Goal: Task Accomplishment & Management: Manage account settings

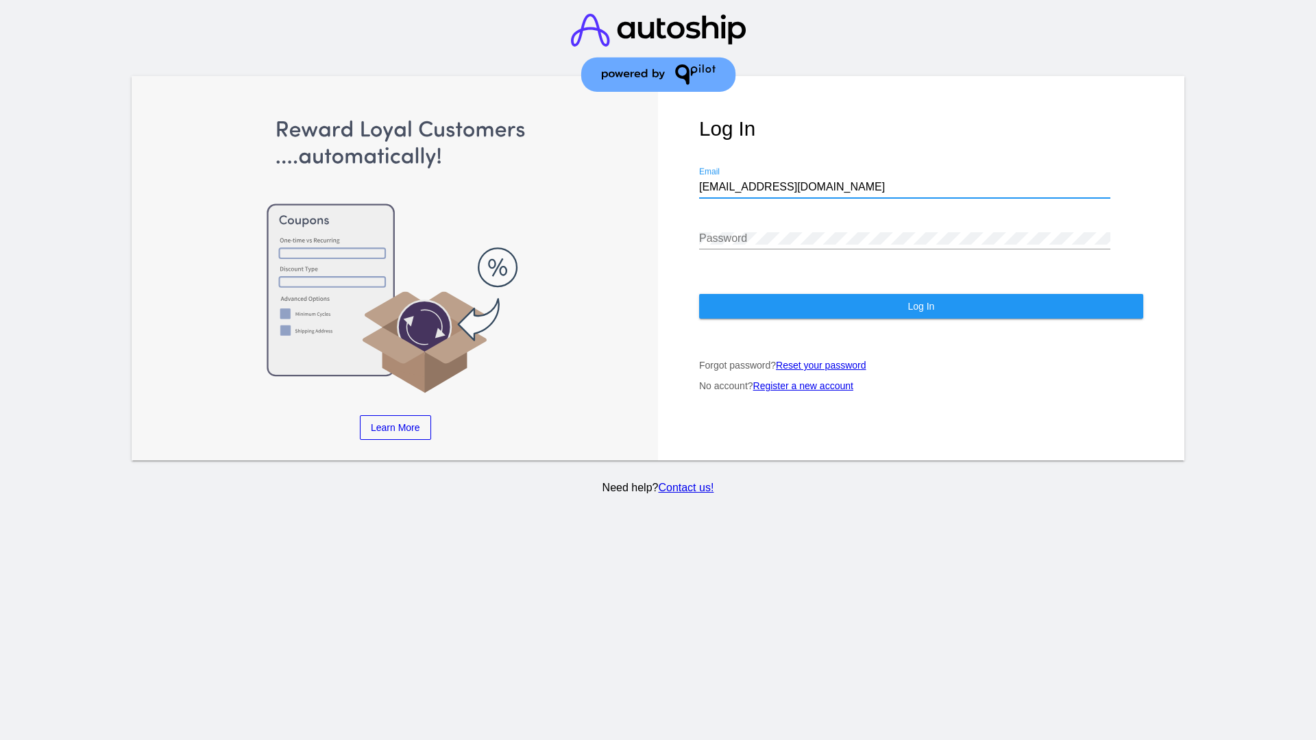
type input "jr@patternsinthecloud.com"
click at [920, 306] on span "Log In" at bounding box center [920, 306] width 27 height 11
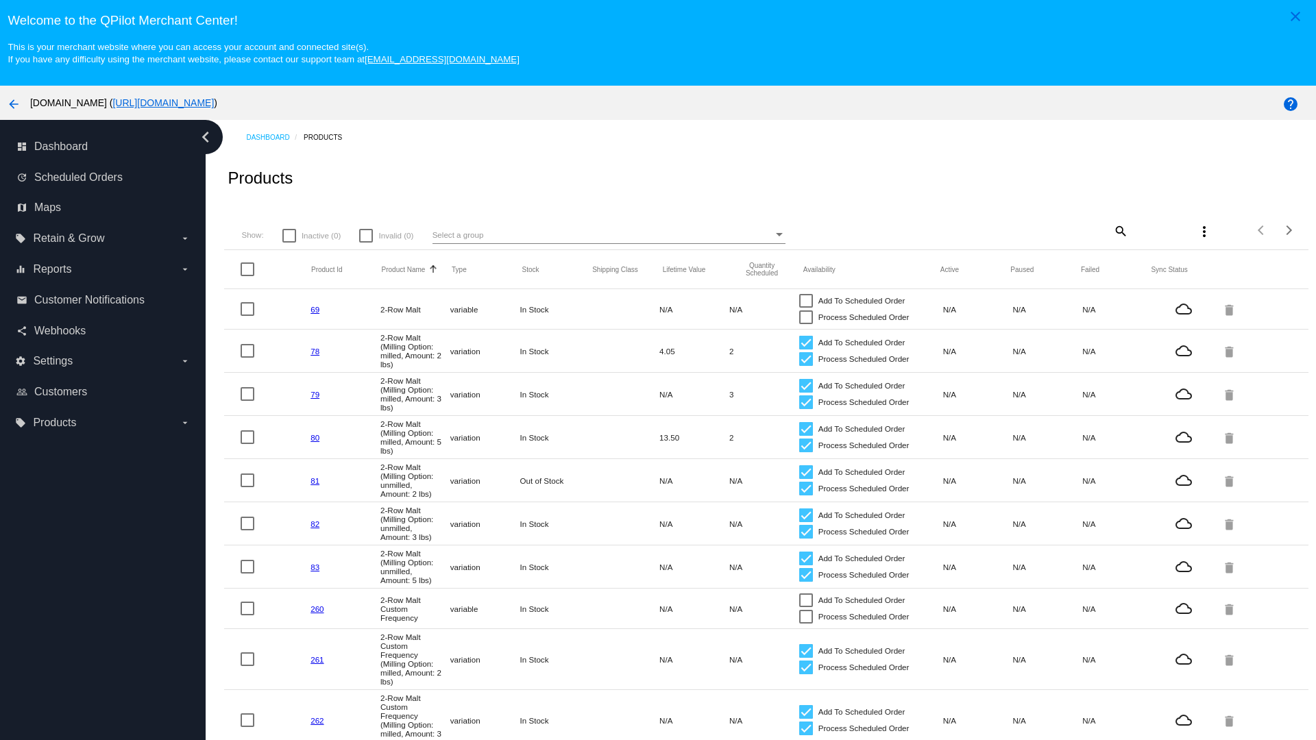
click at [1119, 230] on mat-icon "search" at bounding box center [1119, 230] width 16 height 21
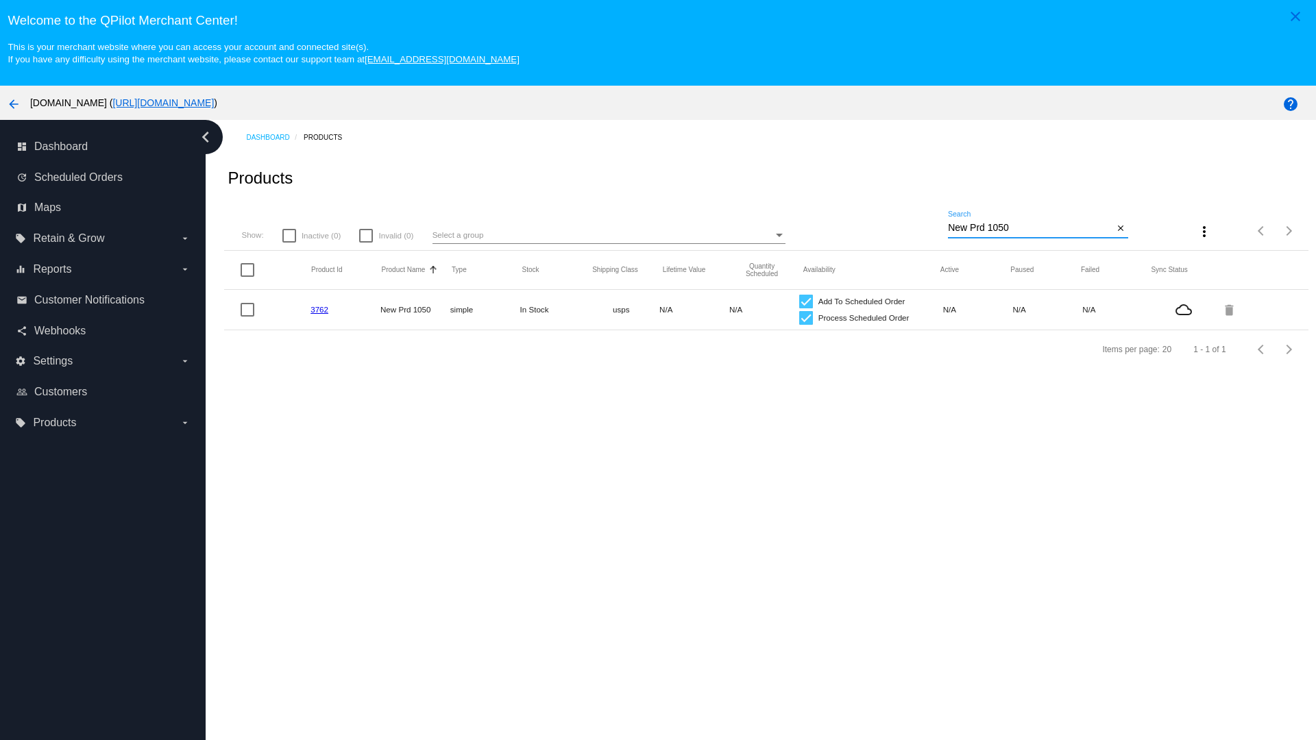
click at [319, 309] on link "3762" at bounding box center [319, 309] width 18 height 9
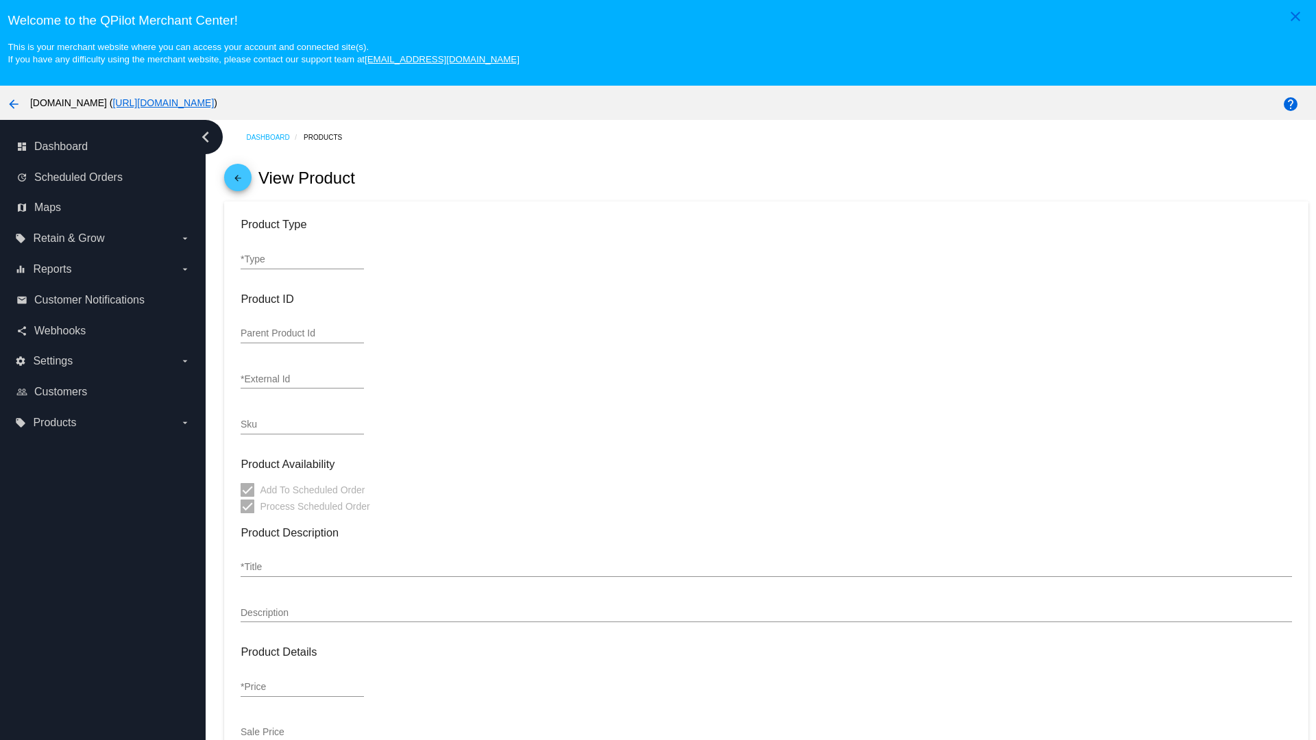
type input "simple"
type input "3762"
type input "new prd for testing"
type input "New Prd 1050"
type input "11"
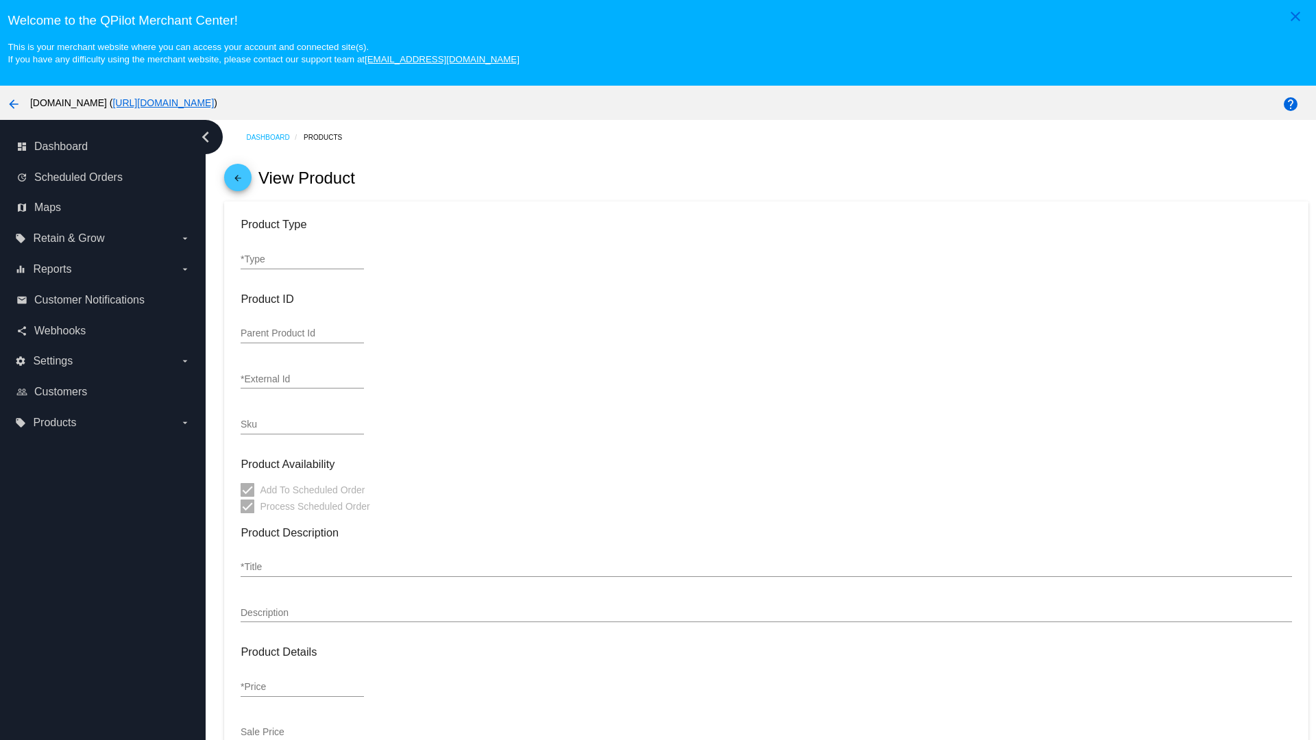
type input "9"
type input "2"
type input "10"
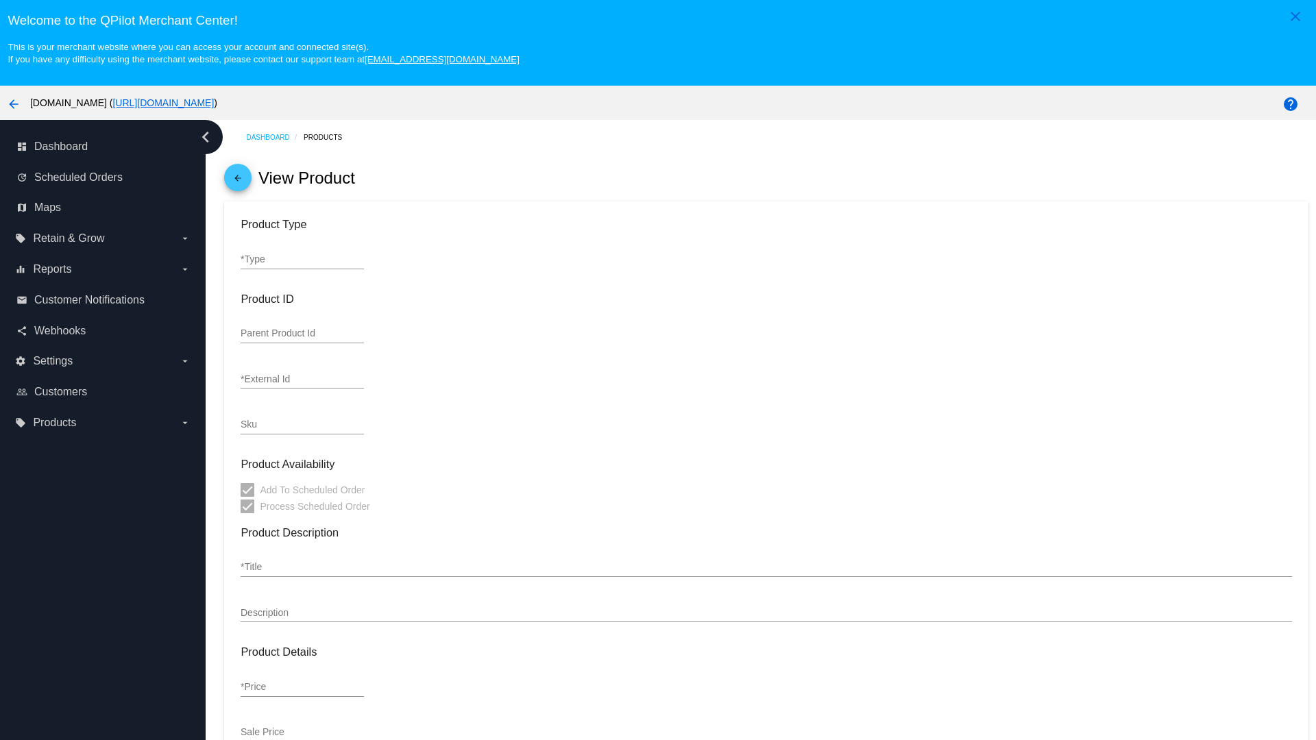
type input "usps"
type input "reduced-rate"
type input "In Stock"
click at [238, 181] on mat-icon "arrow_back" at bounding box center [238, 181] width 16 height 16
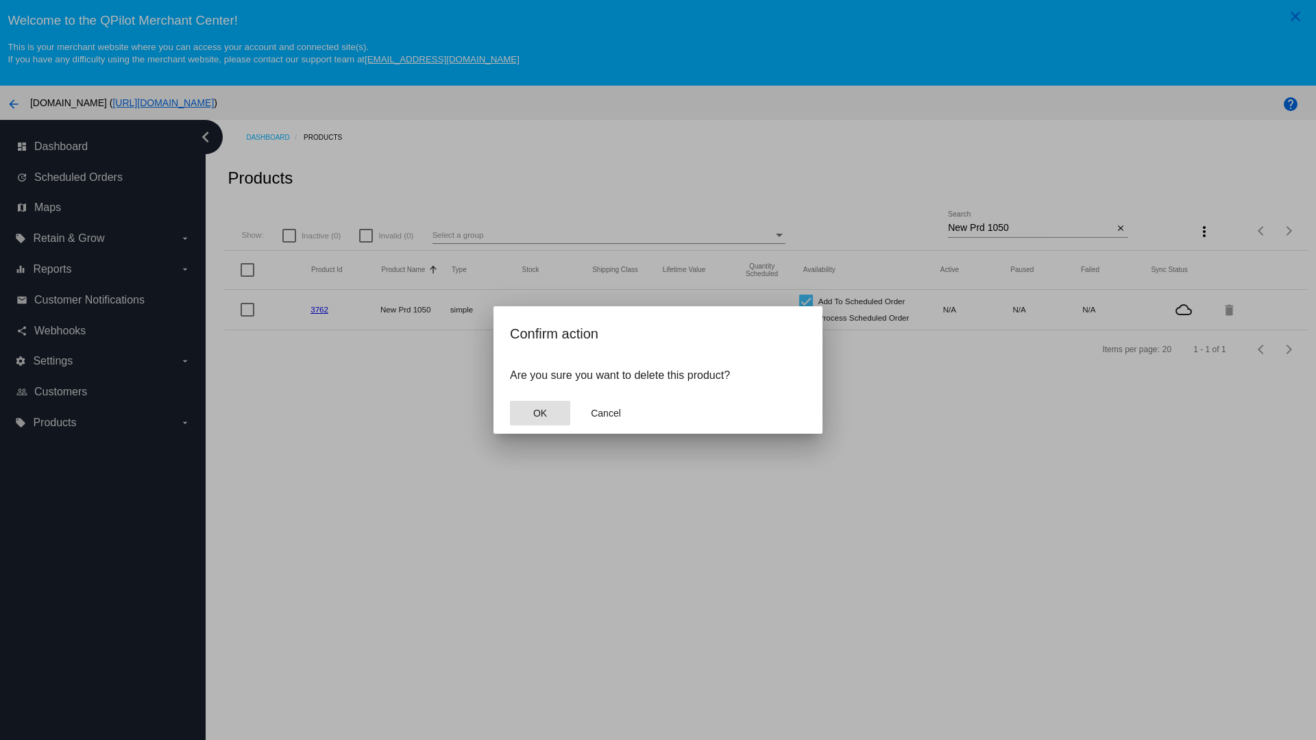
click at [539, 413] on span "OK" at bounding box center [540, 413] width 14 height 11
